Goal: Transaction & Acquisition: Subscribe to service/newsletter

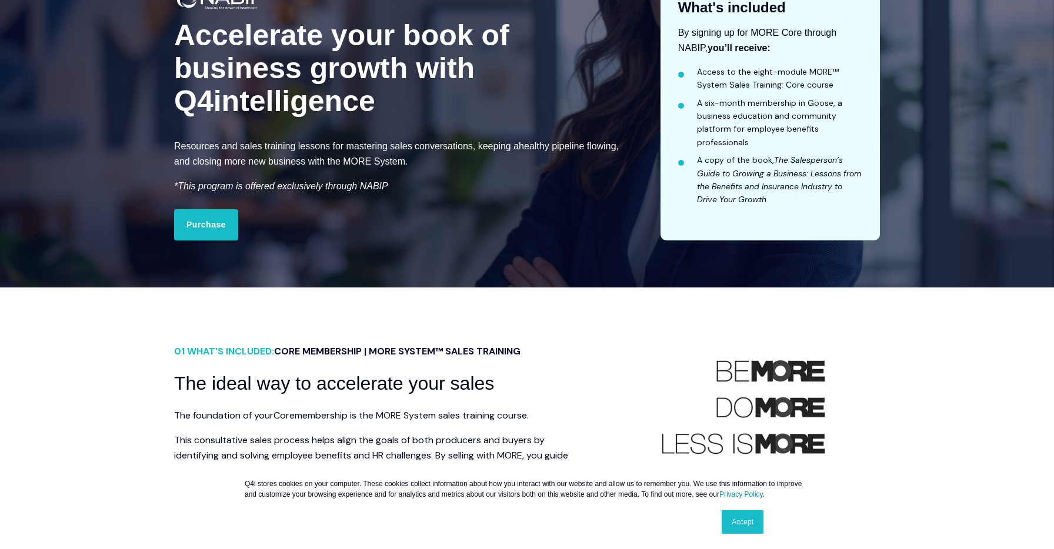
scroll to position [123, 0]
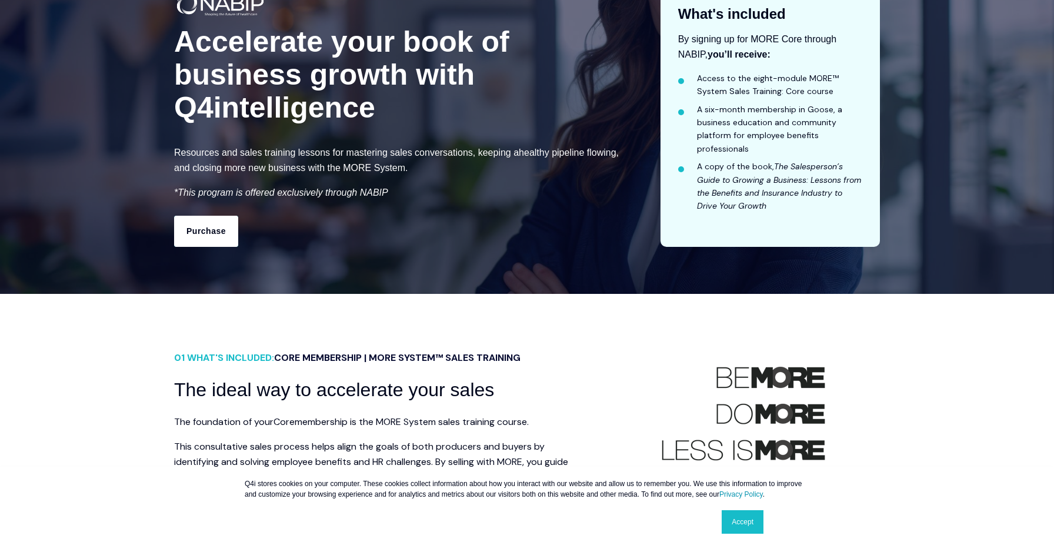
click at [219, 228] on link "Purchase" at bounding box center [206, 231] width 64 height 31
